Goal: Task Accomplishment & Management: Manage account settings

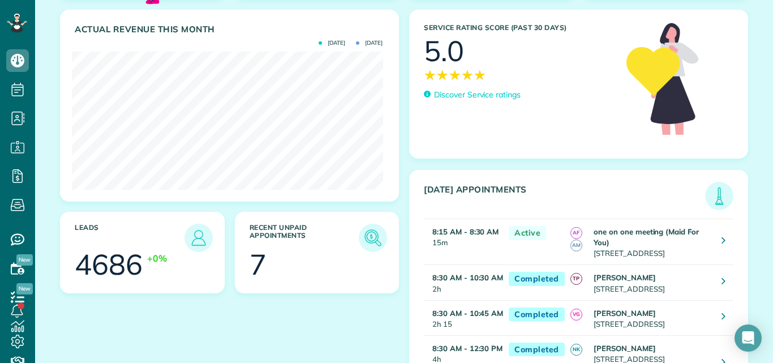
scroll to position [128, 0]
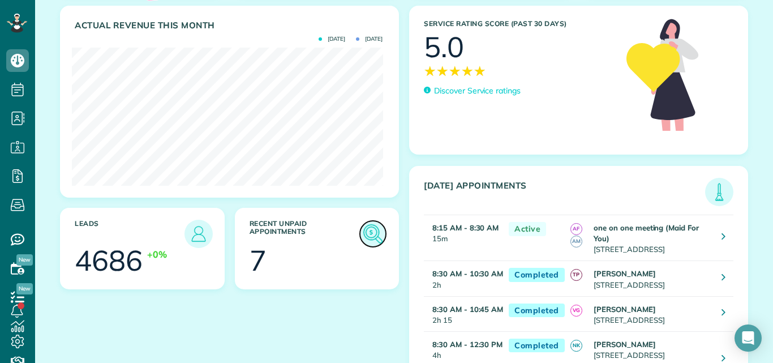
click at [363, 234] on img at bounding box center [373, 234] width 26 height 26
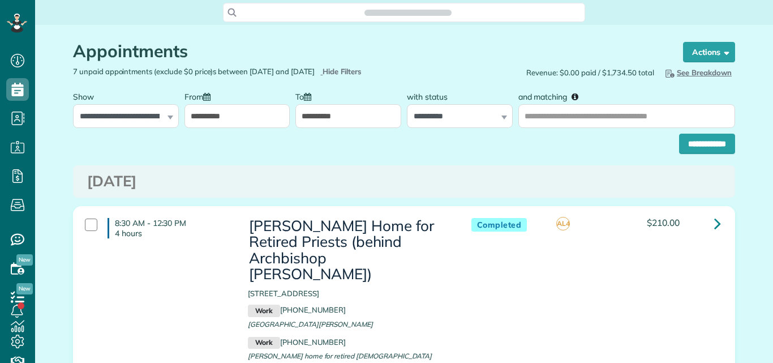
scroll to position [5, 5]
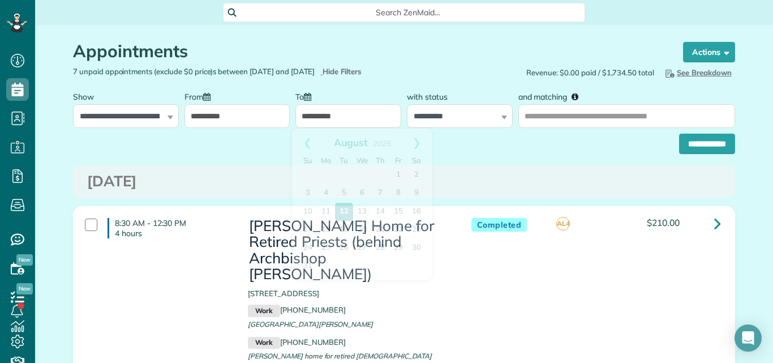
click at [363, 117] on input "**********" at bounding box center [348, 116] width 106 height 24
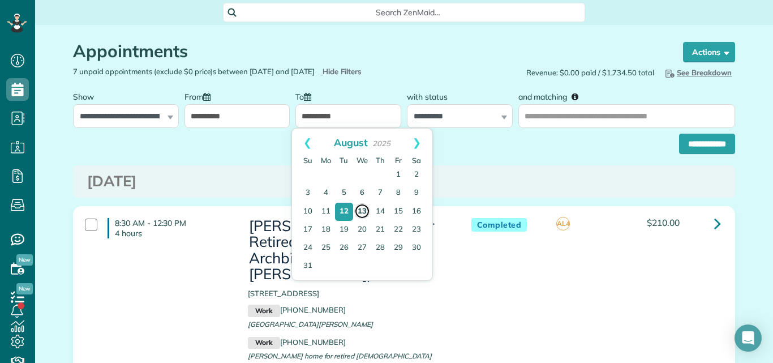
click at [363, 209] on link "13" at bounding box center [362, 211] width 16 height 16
type input "**********"
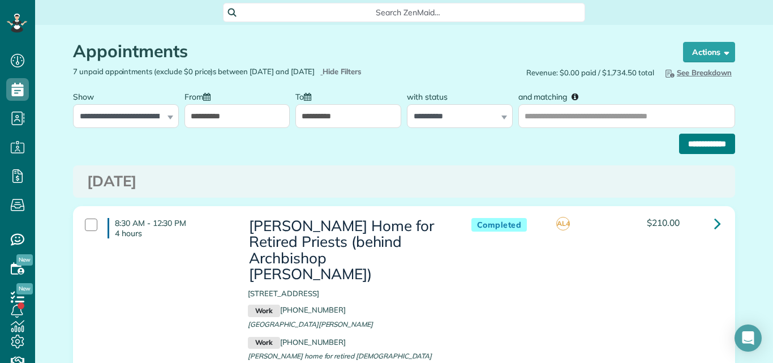
click at [686, 143] on input "**********" at bounding box center [707, 143] width 56 height 20
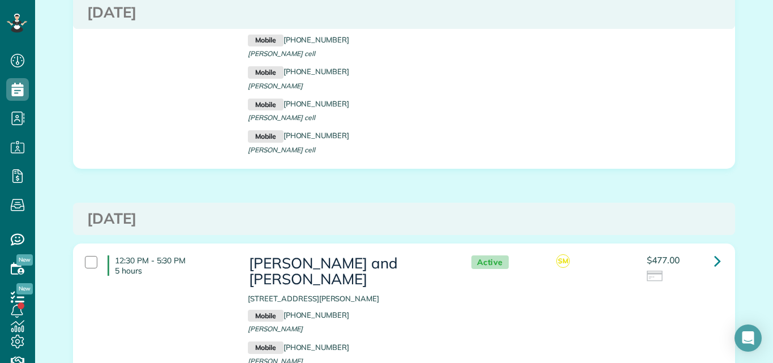
scroll to position [2170, 0]
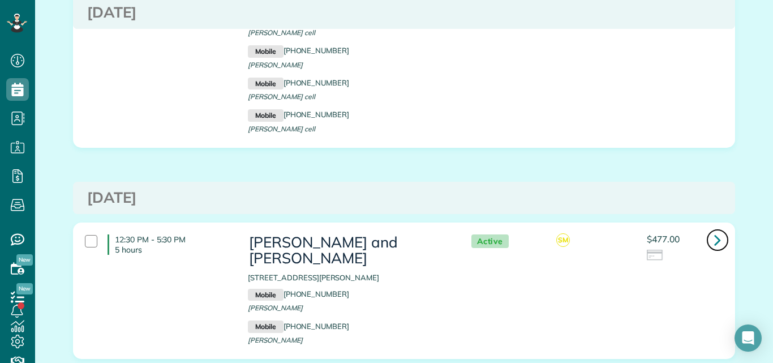
click at [714, 230] on icon at bounding box center [717, 240] width 7 height 20
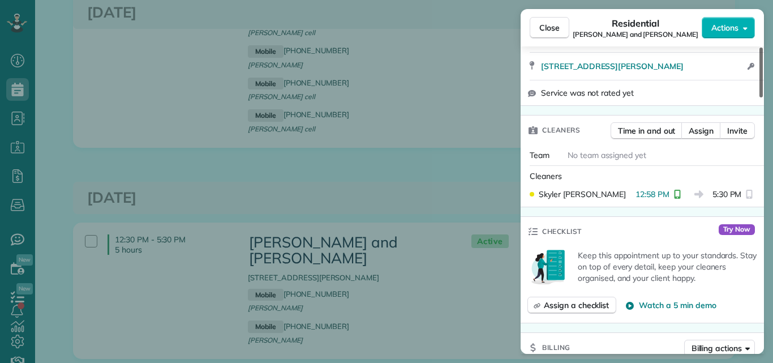
scroll to position [413, 0]
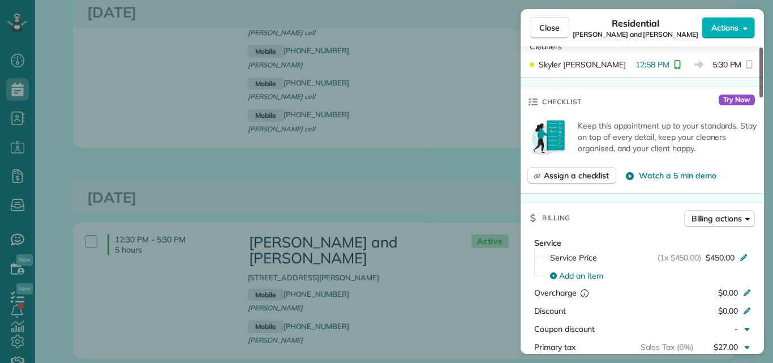
drag, startPoint x: 762, startPoint y: 79, endPoint x: 765, endPoint y: 145, distance: 66.8
click at [762, 97] on div at bounding box center [760, 73] width 3 height 50
click at [760, 165] on div "Close Residential Paul and Sarah Rauch Actions Status Active Paul and Sarah Rau…" at bounding box center [386, 181] width 773 height 363
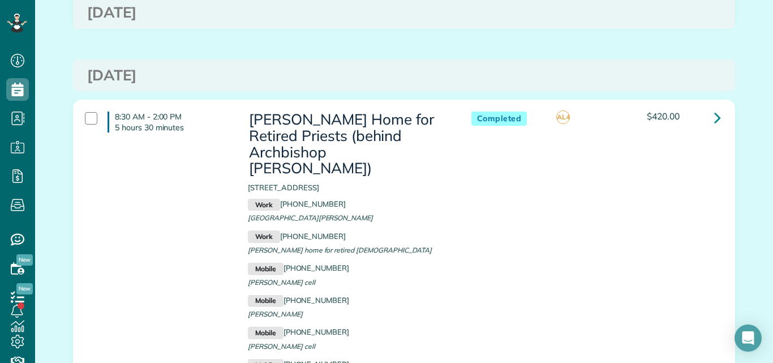
scroll to position [1513, 0]
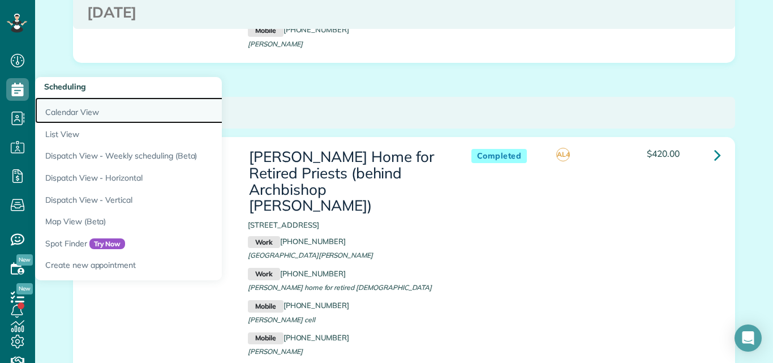
click at [64, 108] on link "Calendar View" at bounding box center [176, 110] width 283 height 26
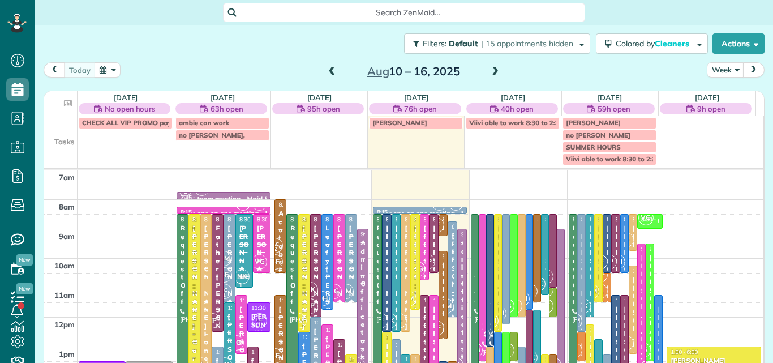
scroll to position [5, 5]
click at [718, 69] on button "Week" at bounding box center [724, 69] width 37 height 15
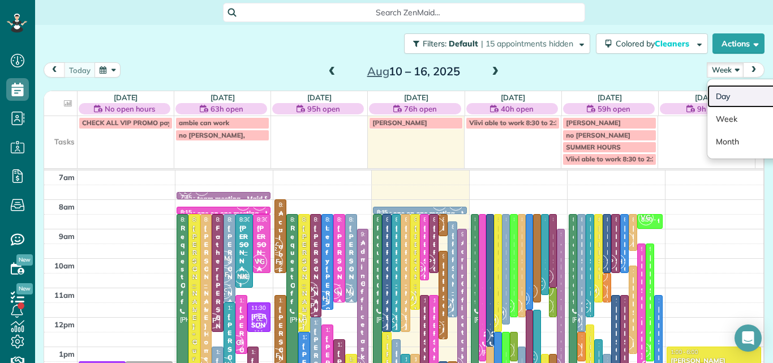
click at [712, 93] on link "Day" at bounding box center [751, 96] width 89 height 23
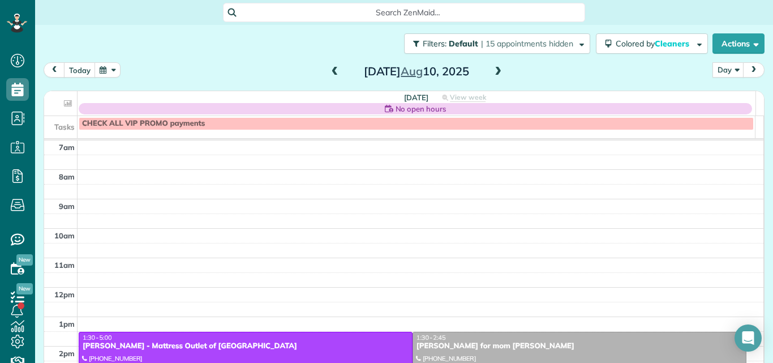
click at [496, 71] on span at bounding box center [498, 72] width 12 height 10
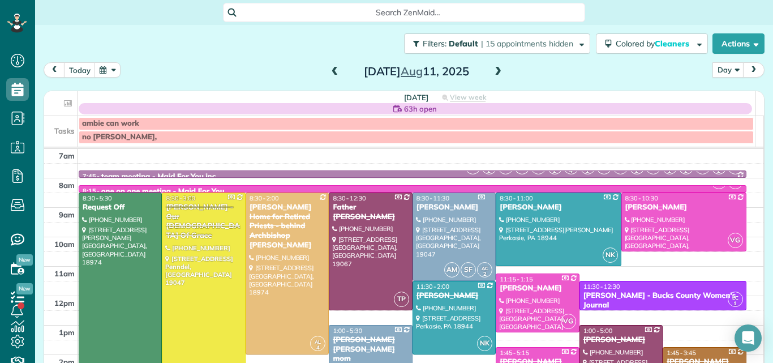
click at [496, 71] on span at bounding box center [498, 72] width 12 height 10
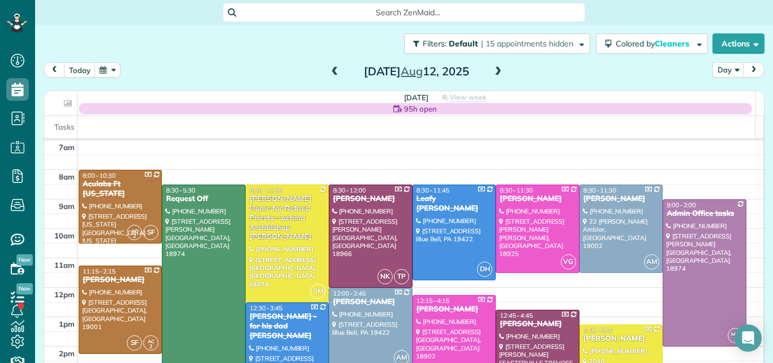
click at [496, 71] on span at bounding box center [498, 72] width 12 height 10
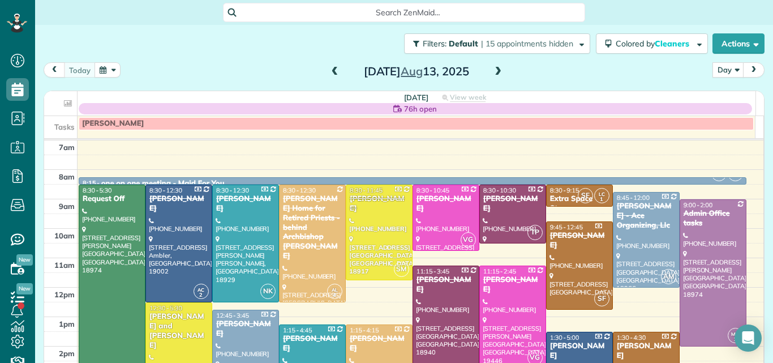
click at [496, 71] on span at bounding box center [498, 72] width 12 height 10
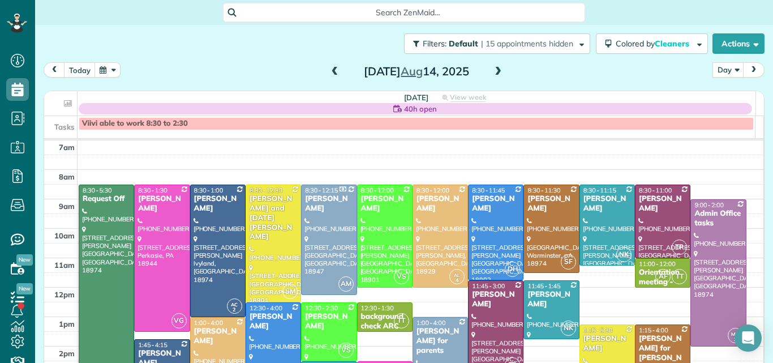
click at [330, 68] on span at bounding box center [335, 72] width 12 height 10
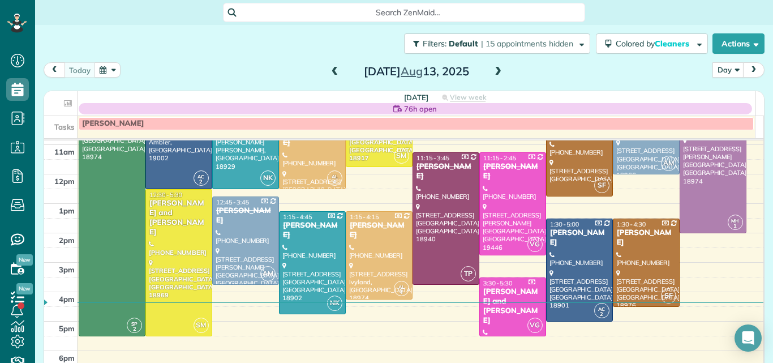
scroll to position [128, 0]
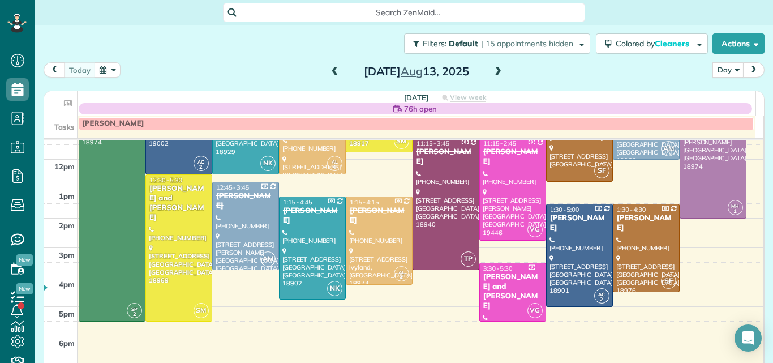
click at [507, 266] on div "3:30 - 5:30" at bounding box center [512, 268] width 60 height 8
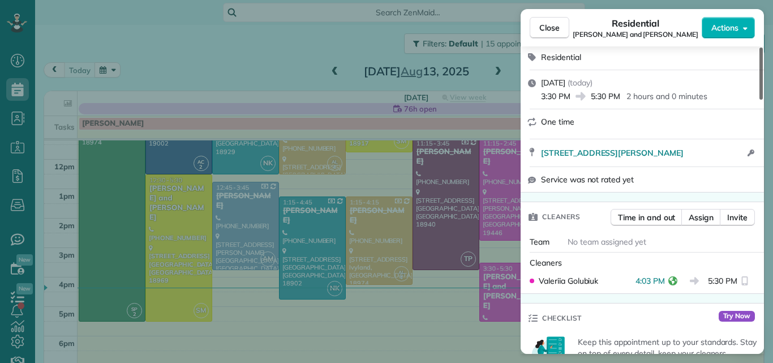
scroll to position [230, 0]
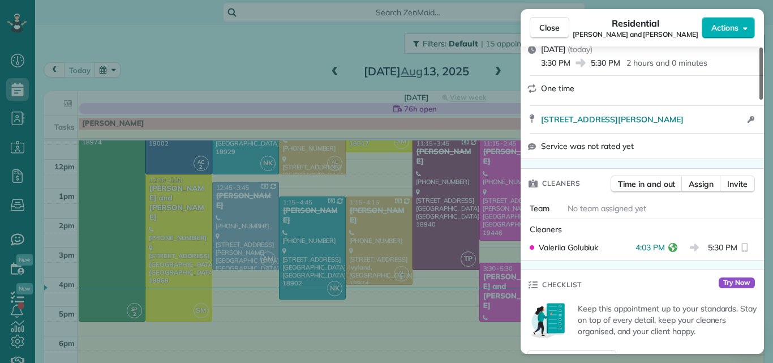
drag, startPoint x: 760, startPoint y: 71, endPoint x: 757, endPoint y: 110, distance: 39.2
click at [759, 100] on div at bounding box center [760, 74] width 3 height 52
click at [549, 27] on span "Close" at bounding box center [549, 27] width 20 height 11
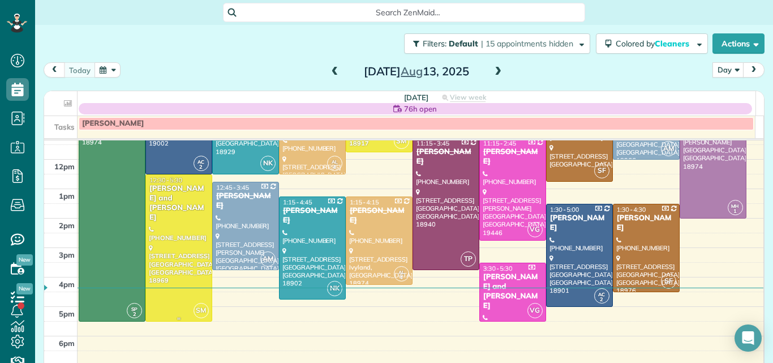
click at [183, 184] on div "Paul and Sarah Rauch" at bounding box center [179, 203] width 60 height 38
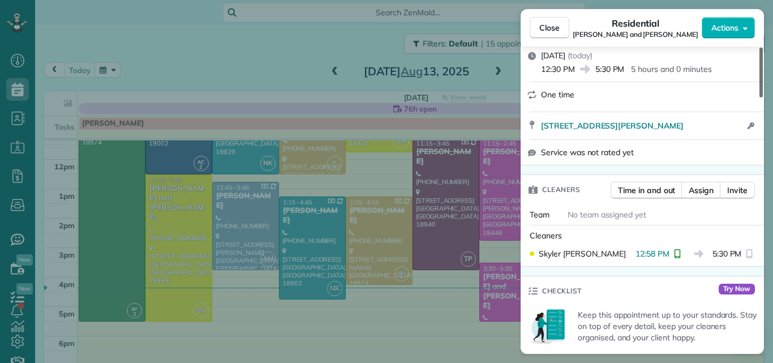
scroll to position [238, 0]
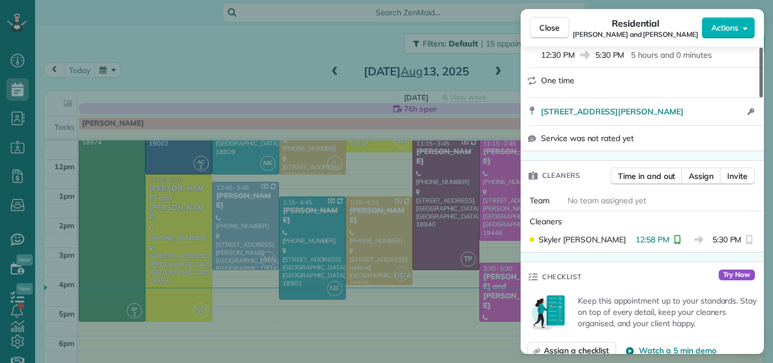
drag, startPoint x: 760, startPoint y: 83, endPoint x: 751, endPoint y: 122, distance: 39.5
click at [759, 97] on div at bounding box center [760, 73] width 3 height 50
click at [553, 23] on span "Close" at bounding box center [549, 27] width 20 height 11
